Goal: Information Seeking & Learning: Find specific fact

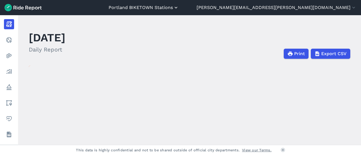
click at [179, 6] on button "Portland BIKETOWN Stations" at bounding box center [143, 7] width 70 height 7
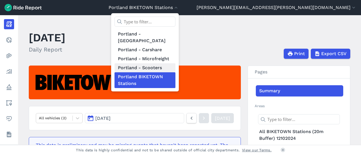
click at [175, 63] on link "Portland - Scooters" at bounding box center [144, 67] width 61 height 9
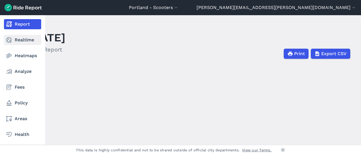
click at [25, 42] on link "Realtime" at bounding box center [22, 40] width 37 height 10
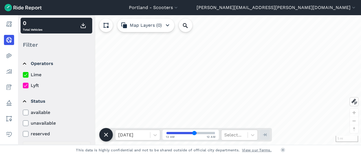
click at [33, 86] on label "Lyft" at bounding box center [57, 85] width 68 height 7
click at [23, 86] on input "Lyft" at bounding box center [23, 84] width 0 height 4
click at [33, 84] on label "Lyft" at bounding box center [57, 85] width 68 height 7
click at [23, 84] on input "Lyft" at bounding box center [23, 84] width 0 height 4
click at [34, 73] on label "Lime" at bounding box center [57, 75] width 68 height 7
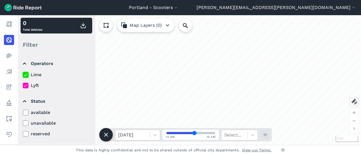
click at [23, 73] on input "Lime" at bounding box center [23, 74] width 0 height 4
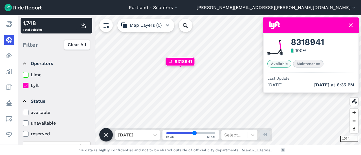
click at [34, 76] on label "Lime" at bounding box center [57, 75] width 68 height 7
click at [23, 75] on input "Lime" at bounding box center [23, 74] width 0 height 4
click at [302, 40] on span "8318941" at bounding box center [306, 42] width 33 height 7
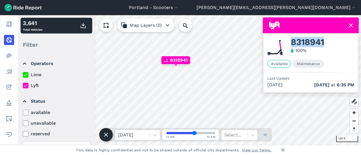
click at [302, 40] on span "8318941" at bounding box center [306, 42] width 33 height 7
copy span "8318941"
click at [179, 7] on button "Portland - Scooters" at bounding box center [154, 7] width 50 height 7
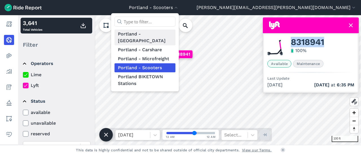
click at [175, 38] on link "Portland - [GEOGRAPHIC_DATA]" at bounding box center [144, 38] width 61 height 16
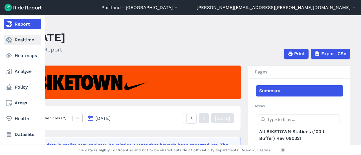
click at [16, 40] on link "Realtime" at bounding box center [22, 40] width 37 height 10
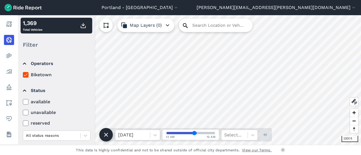
click at [199, 26] on div "1000 ft 1,369 Total Vehicles Filter Operators Biketown Status available unavail…" at bounding box center [189, 80] width 343 height 130
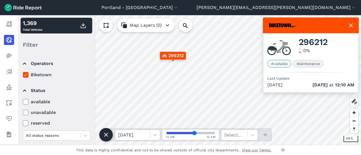
click at [305, 44] on span "296212" at bounding box center [312, 42] width 29 height 7
copy span "296212"
